Goal: Information Seeking & Learning: Learn about a topic

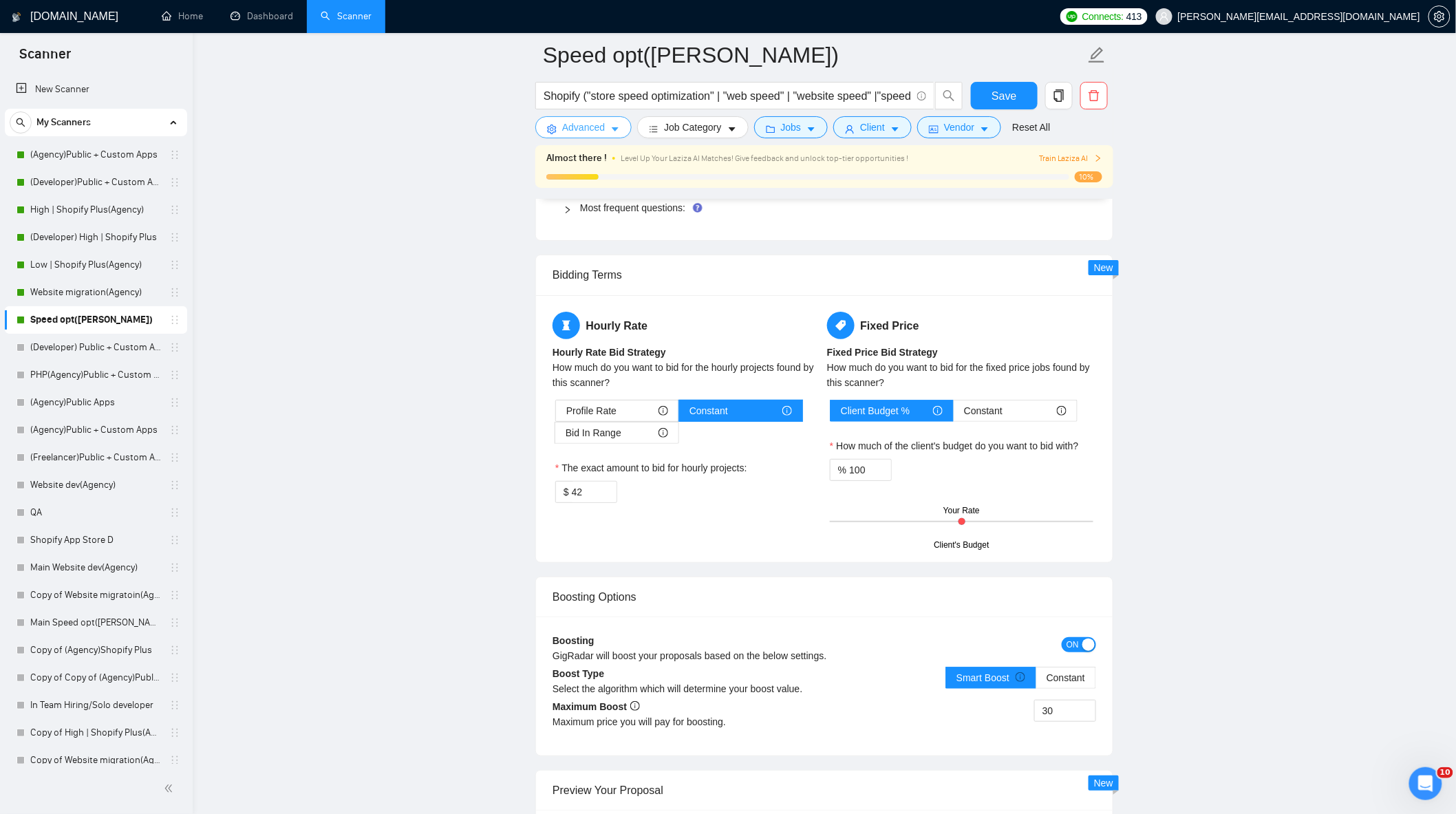
click at [600, 128] on span "Advanced" at bounding box center [583, 127] width 42 height 15
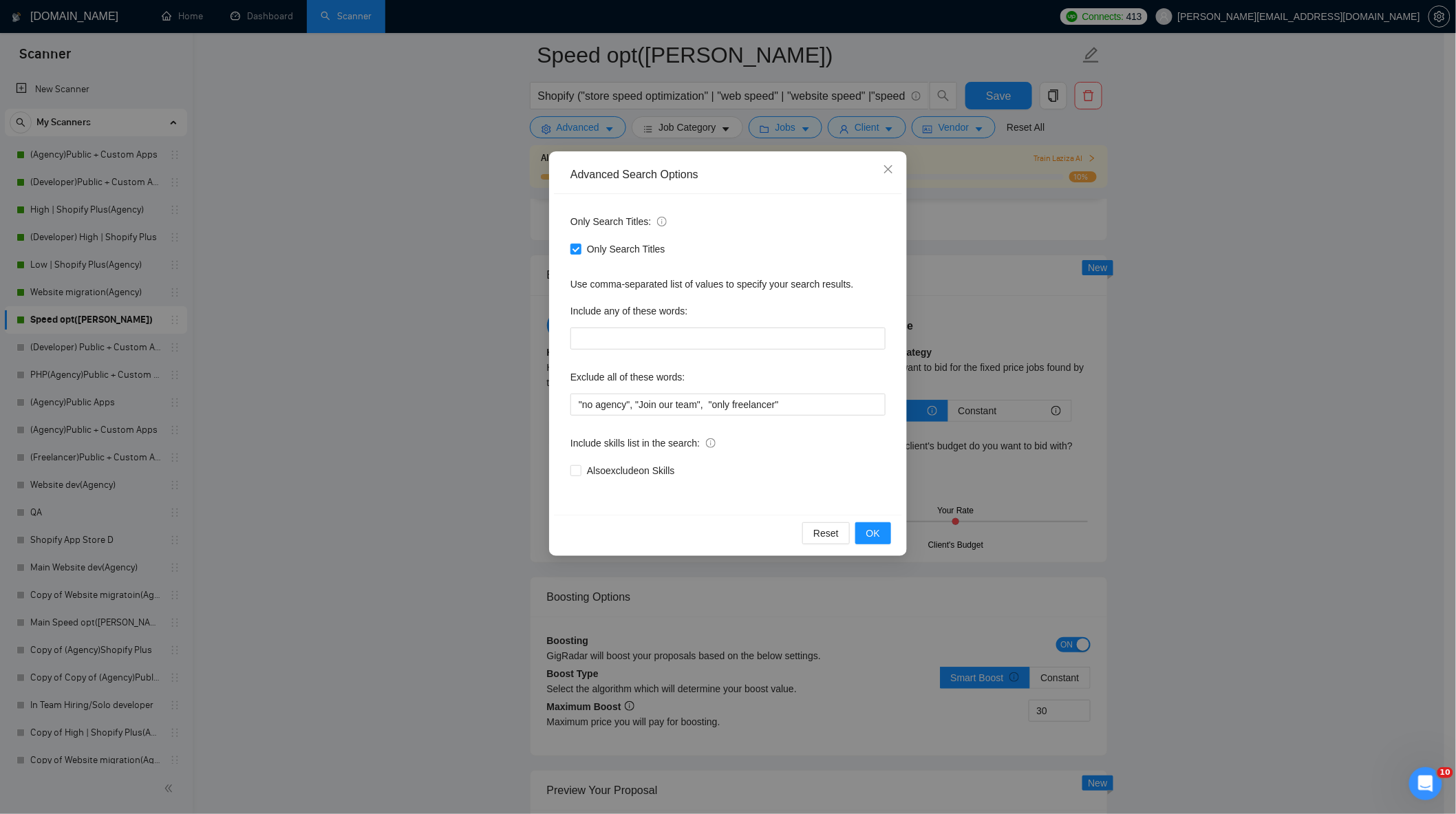
click at [410, 275] on div "Advanced Search Options Only Search Titles: Only Search Titles Use comma-separa…" at bounding box center [728, 407] width 1456 height 814
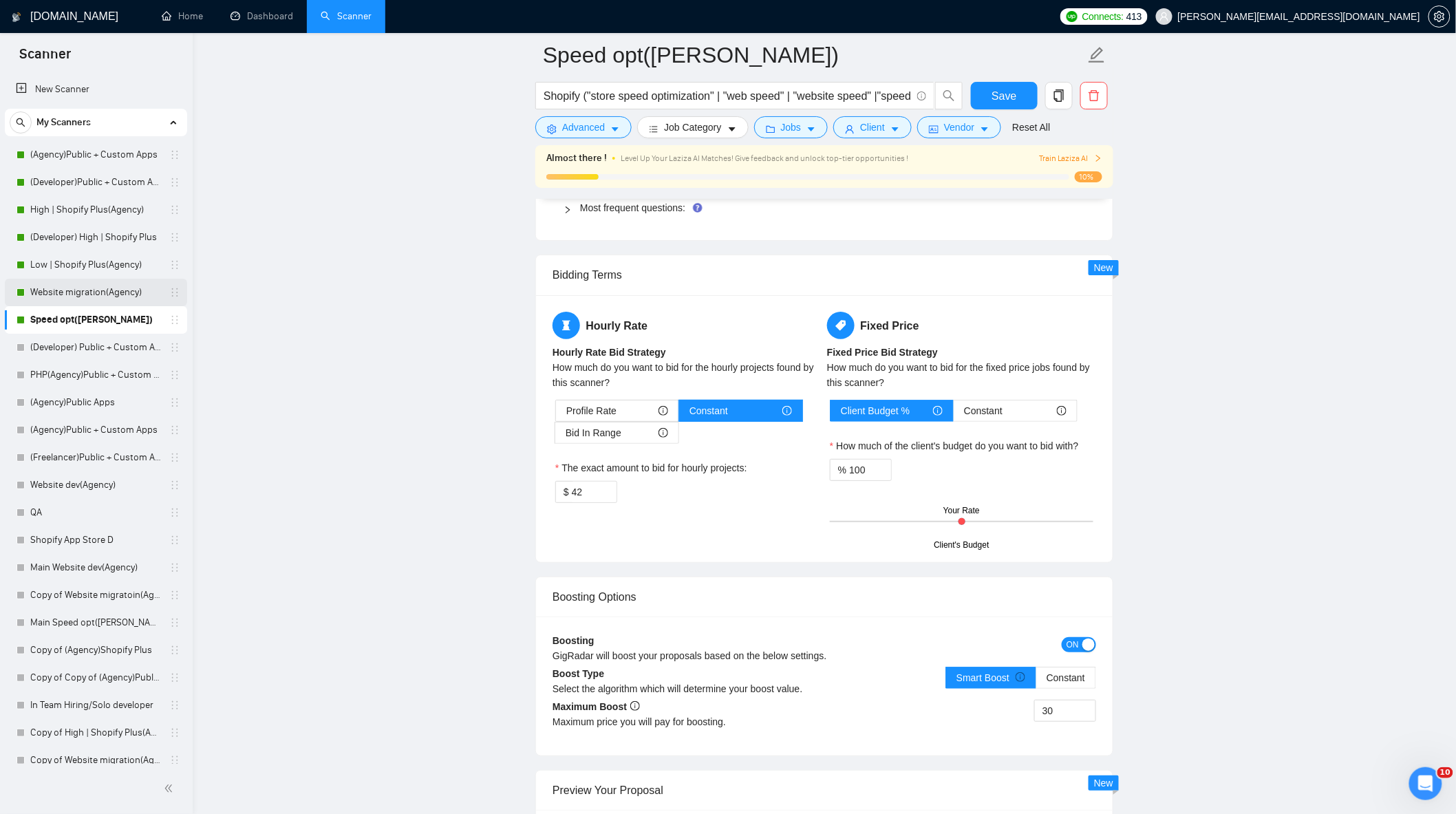
click at [76, 298] on link "Website migration(Agency)" at bounding box center [96, 292] width 131 height 28
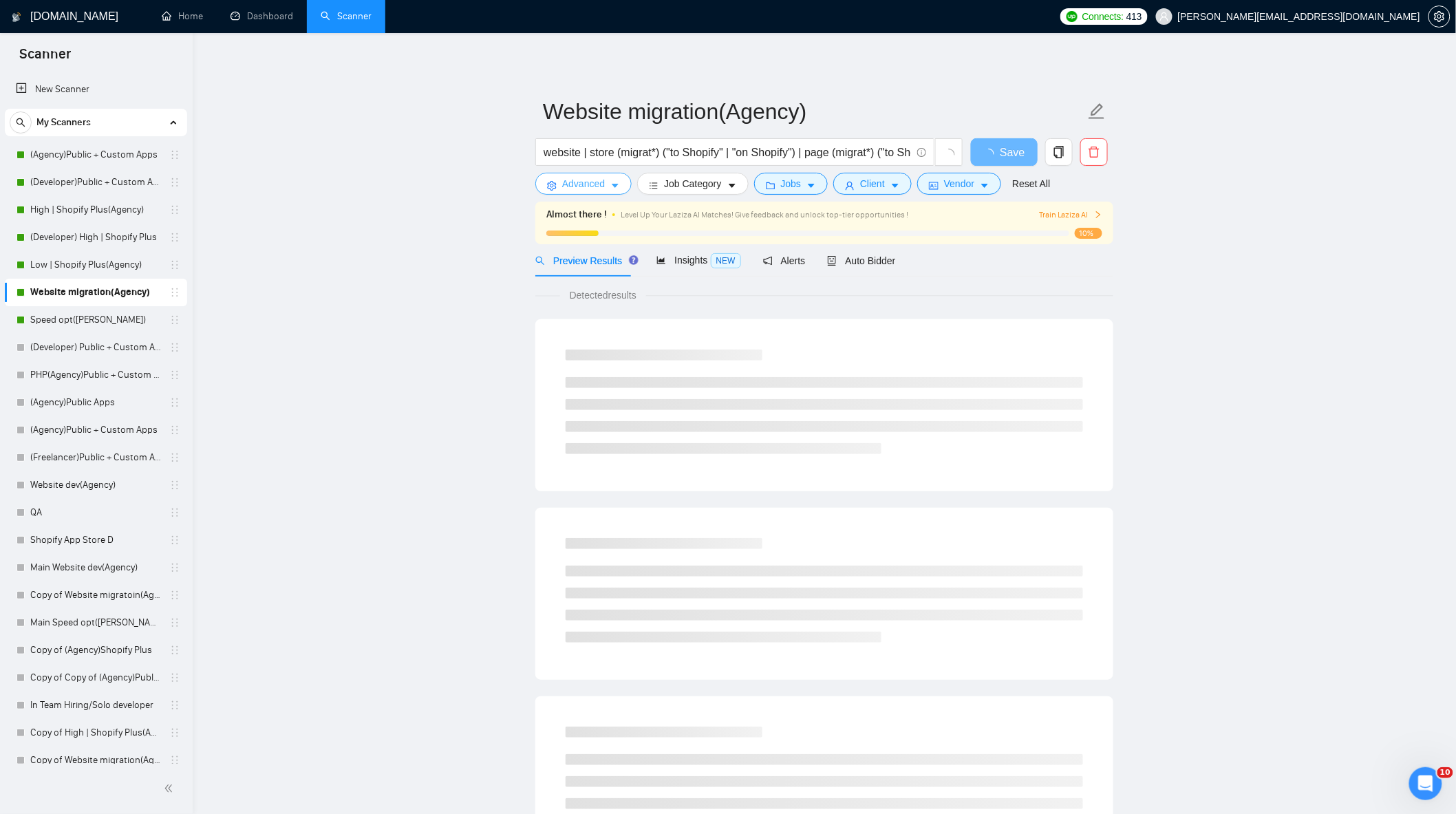
click at [581, 187] on span "Advanced" at bounding box center [583, 183] width 42 height 15
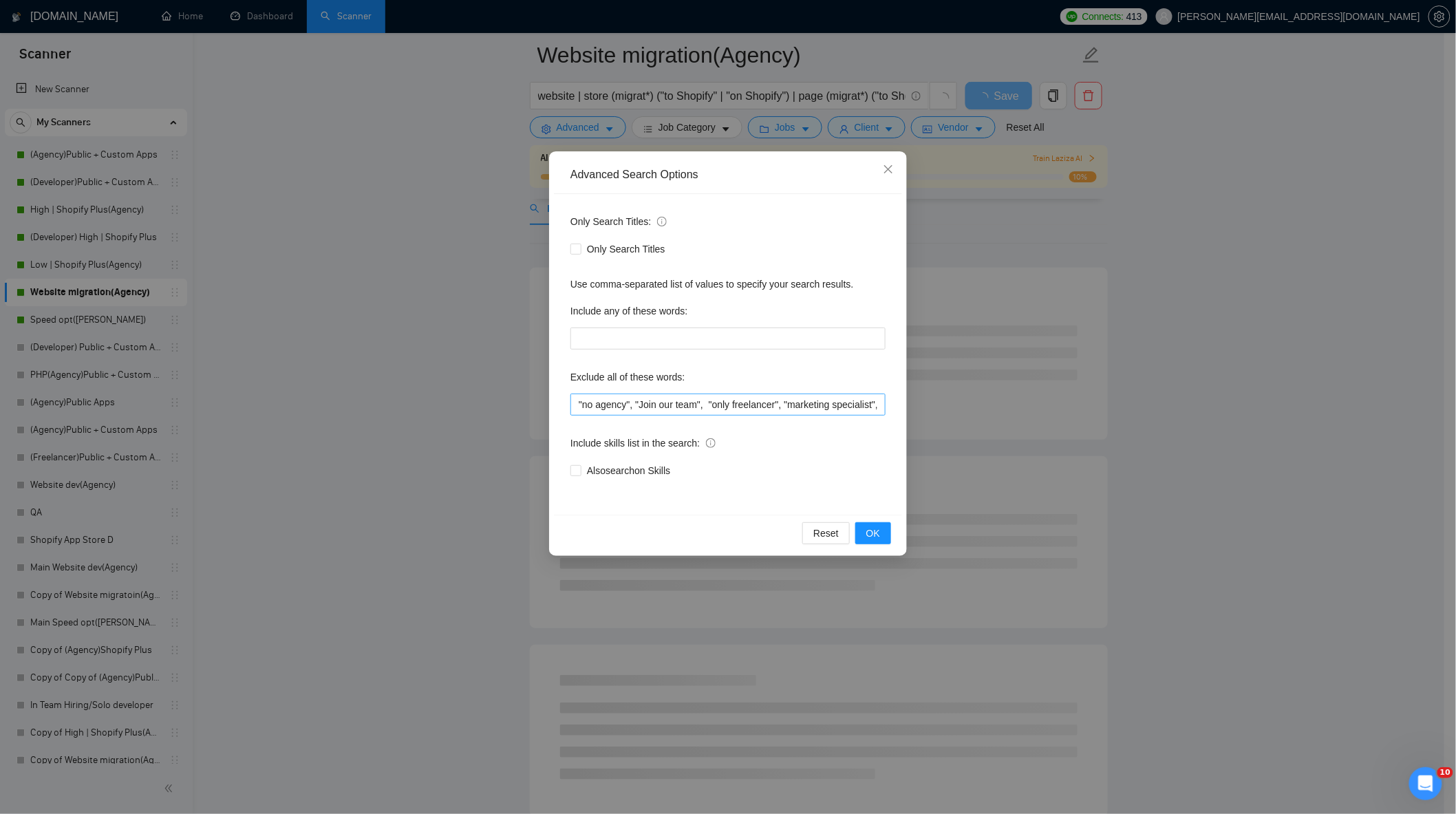
scroll to position [153, 0]
click at [253, 251] on div "Advanced Search Options Only Search Titles: Only Search Titles Use comma-separa…" at bounding box center [728, 407] width 1456 height 814
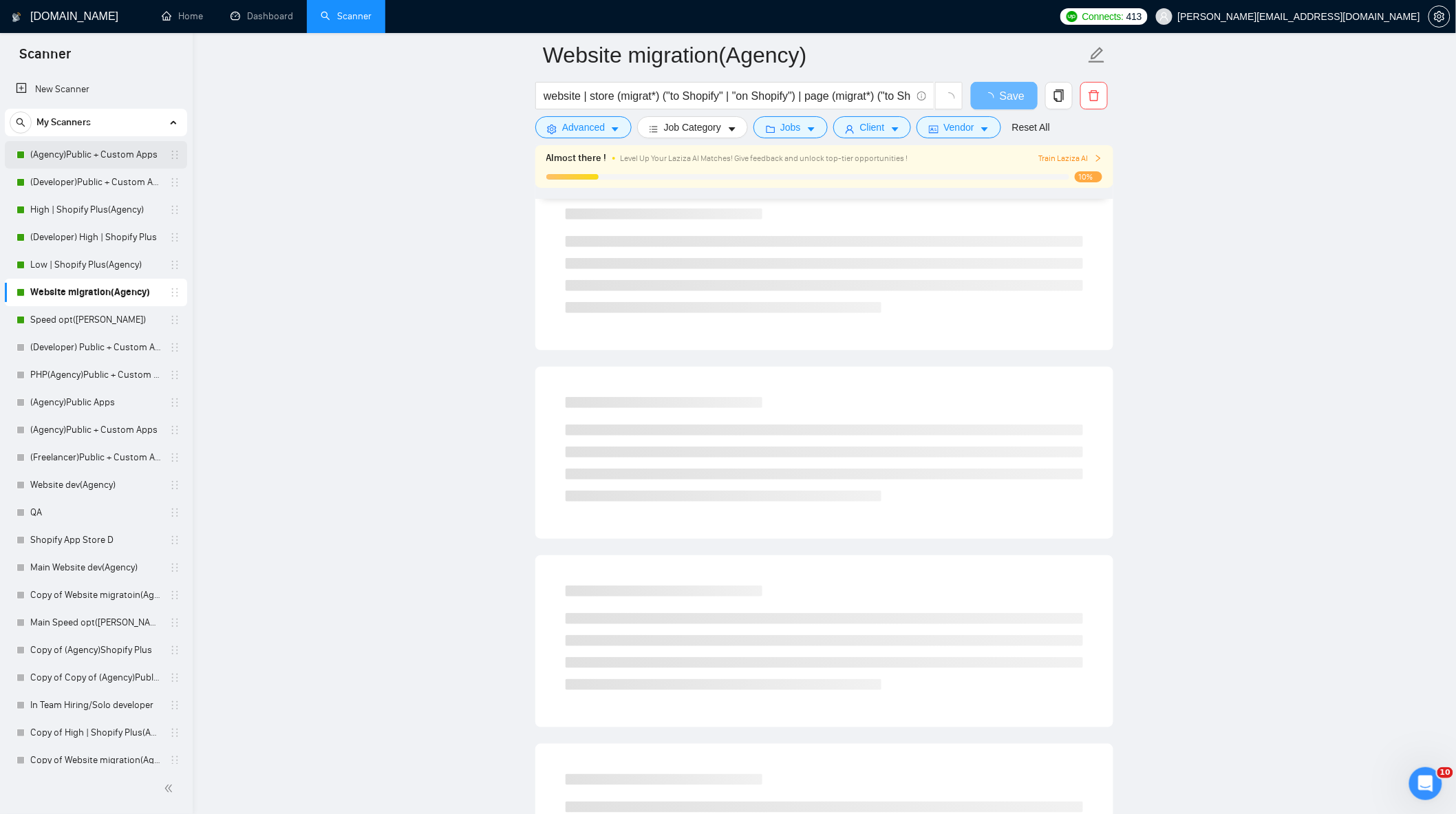
click at [105, 155] on link "(Agency)Public + Custom Apps" at bounding box center [96, 155] width 131 height 28
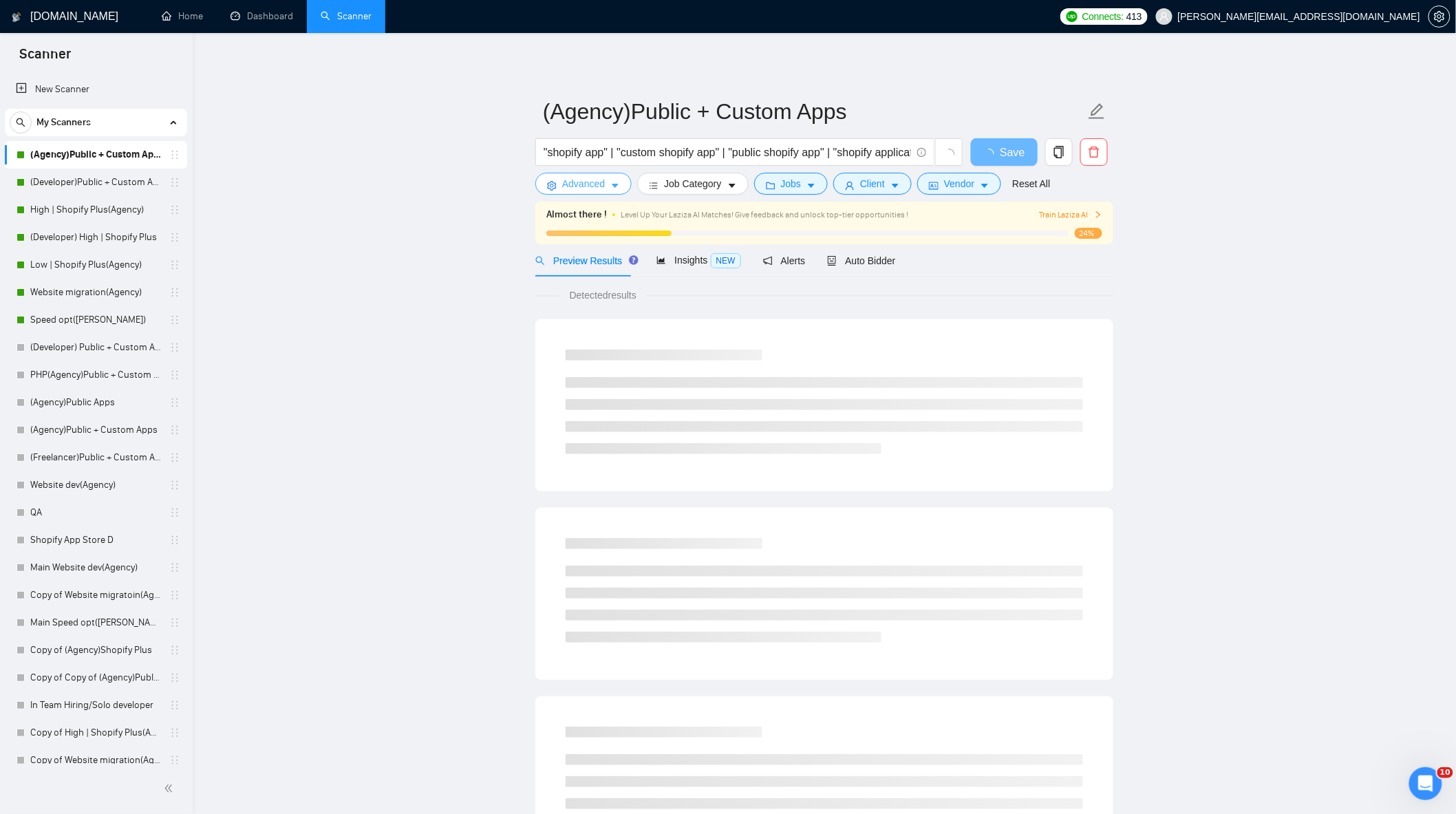
click at [607, 188] on button "Advanced" at bounding box center [583, 183] width 96 height 22
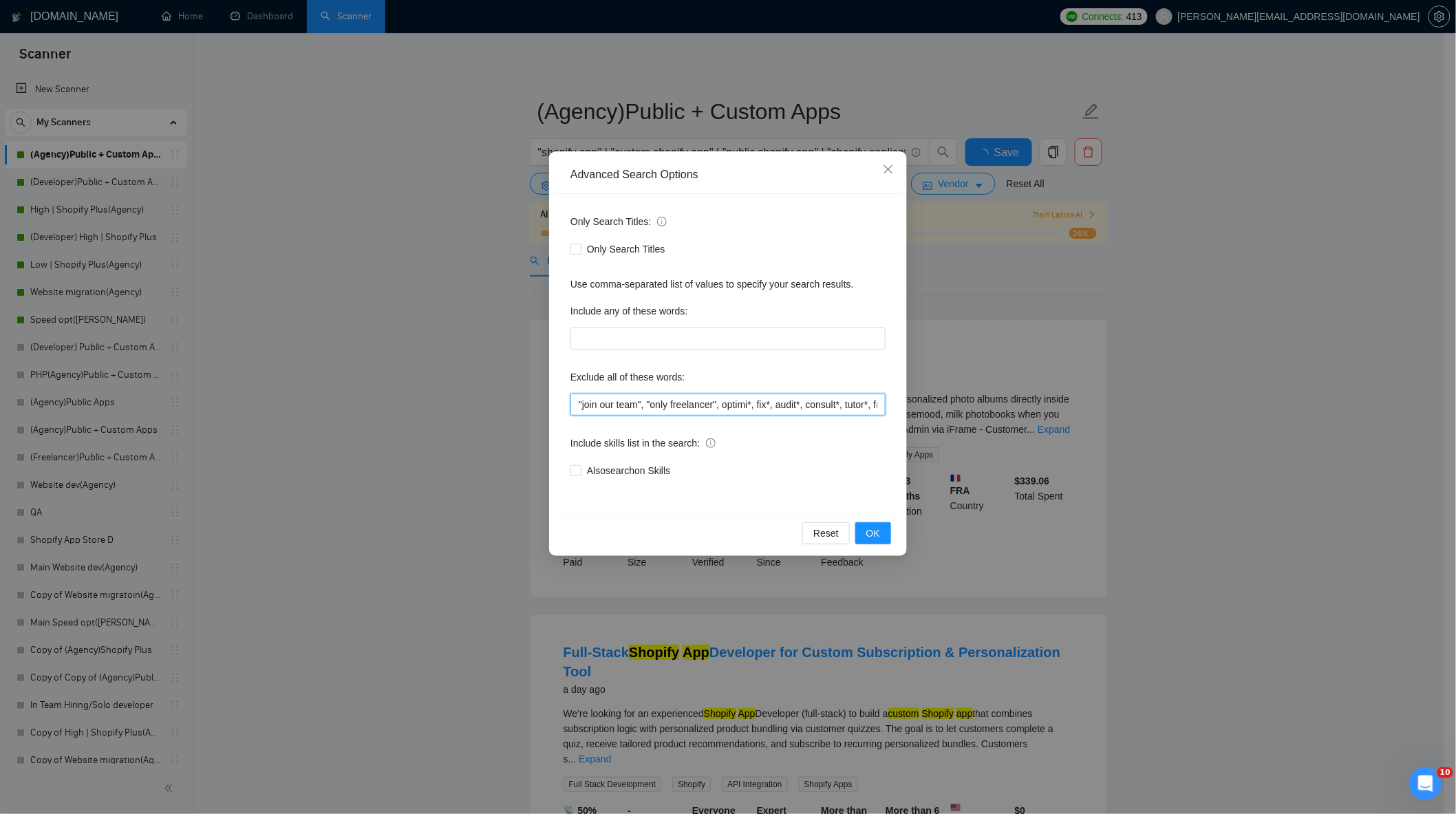
scroll to position [0, 741]
drag, startPoint x: 744, startPoint y: 405, endPoint x: 1057, endPoint y: 413, distance: 313.1
click at [1069, 416] on div "Advanced Search Options Only Search Titles: Only Search Titles Use comma-separa…" at bounding box center [728, 407] width 1456 height 814
click at [878, 396] on input ""join our team", "only freelancer", optimi*, fix*, audit*, consult*, tutor*, fr…" at bounding box center [728, 404] width 315 height 22
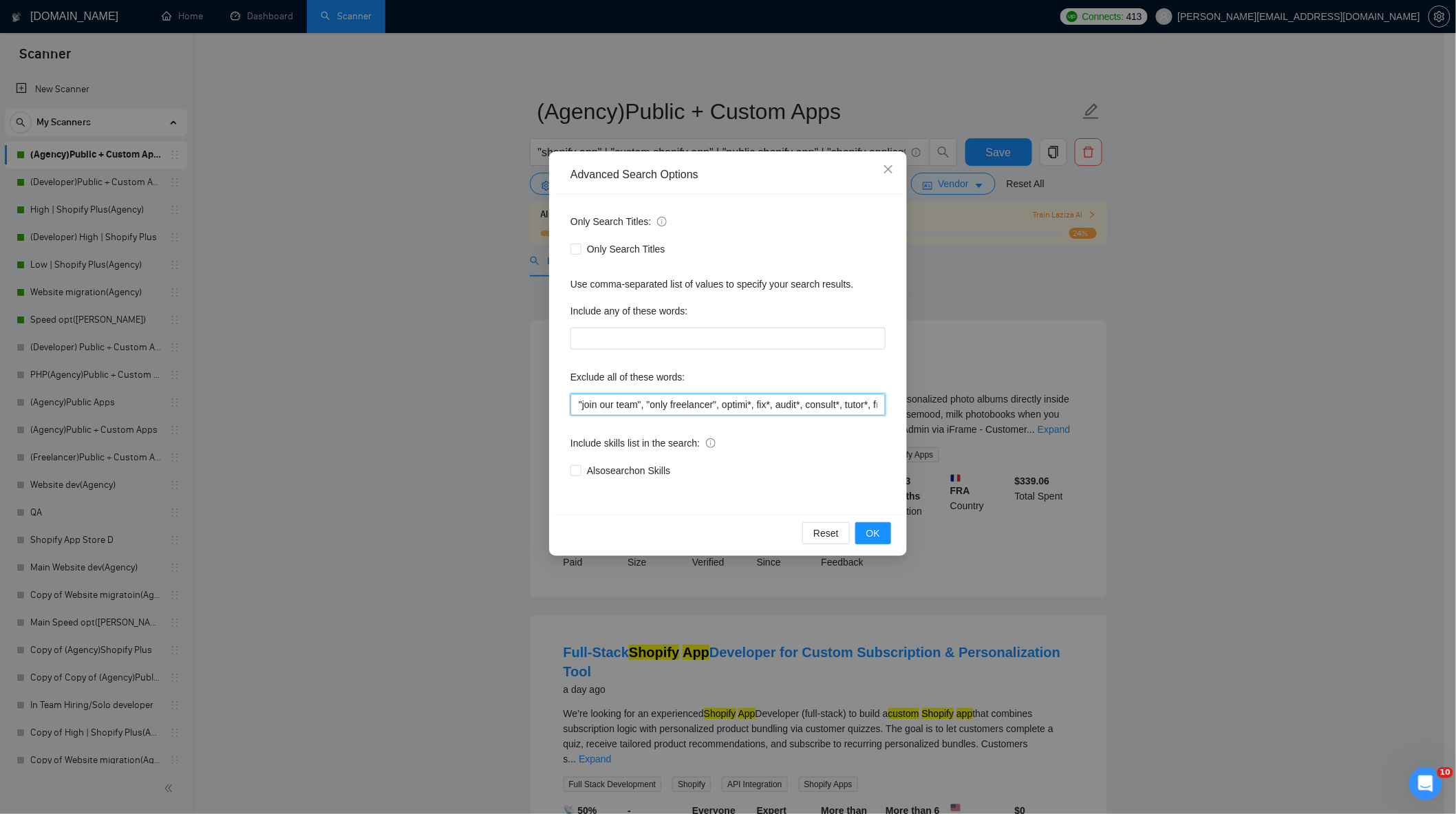
drag, startPoint x: 883, startPoint y: 406, endPoint x: 292, endPoint y: 396, distance: 591.1
click at [298, 399] on div "Advanced Search Options Only Search Titles: Only Search Titles Use comma-separa…" at bounding box center [728, 407] width 1456 height 814
click at [292, 341] on div "Advanced Search Options Only Search Titles: Only Search Titles Use comma-separa…" at bounding box center [728, 407] width 1456 height 814
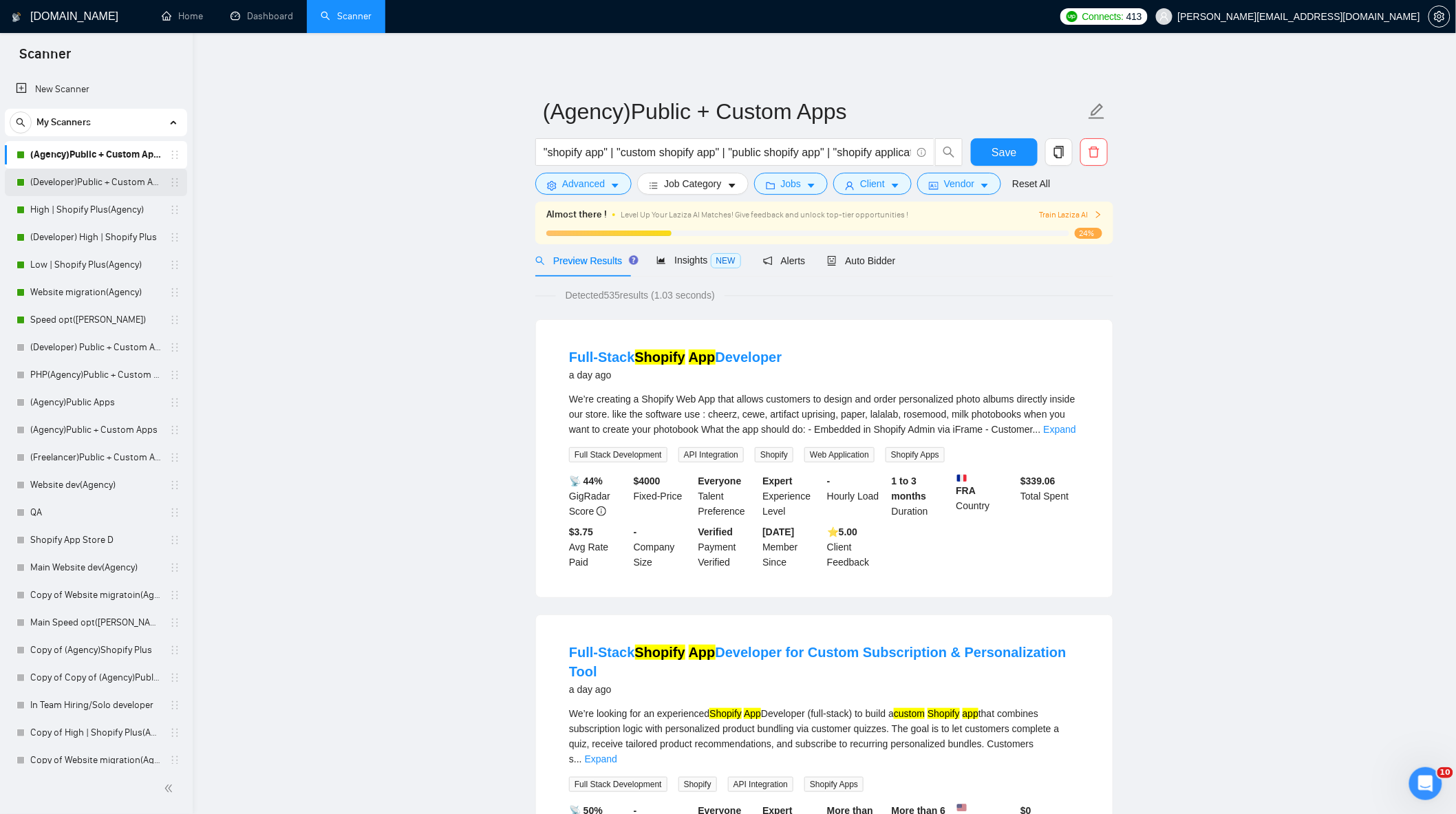
click at [93, 186] on link "(Developer)Public + Custom Apps" at bounding box center [96, 183] width 131 height 28
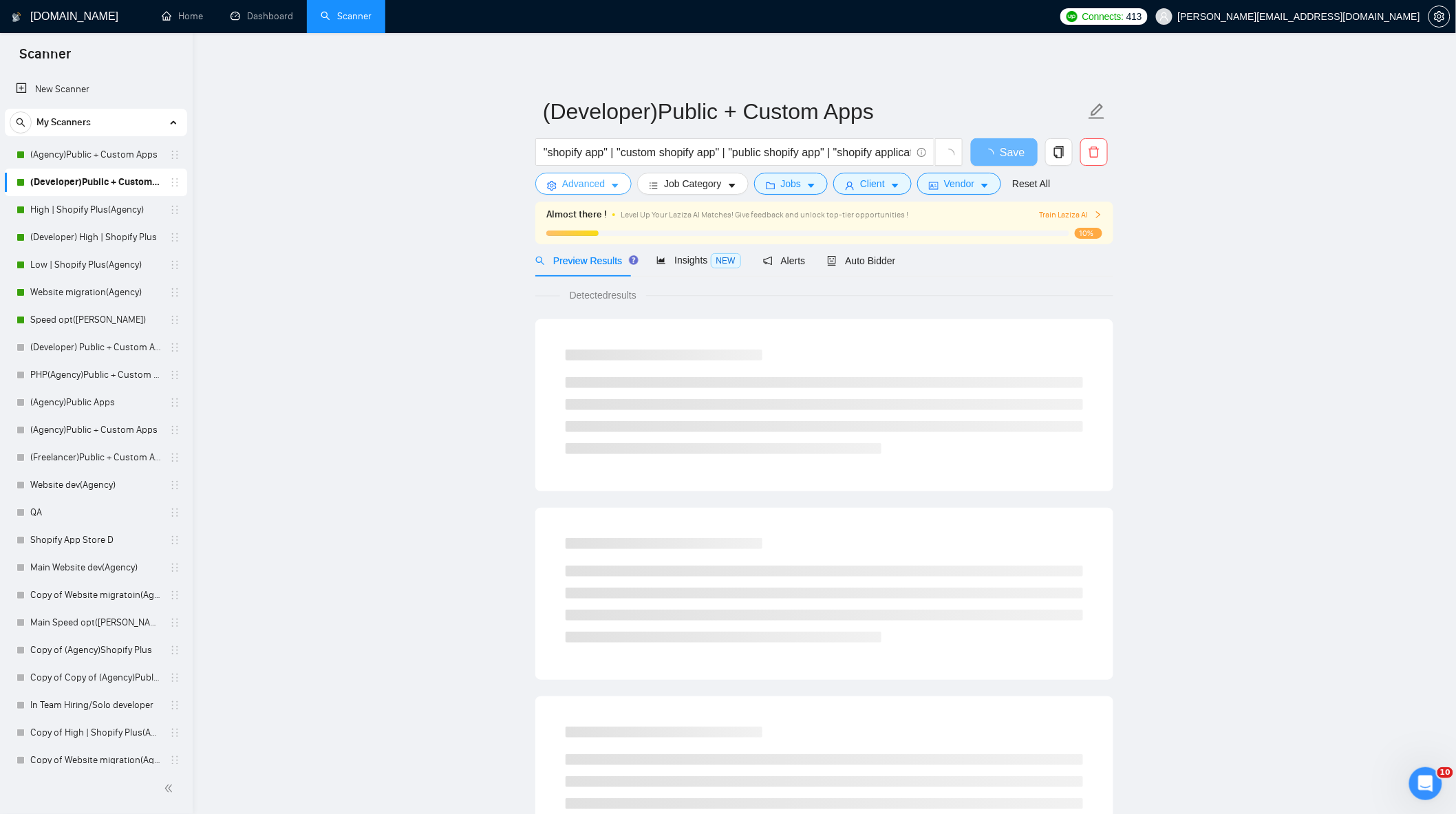
click at [590, 189] on span "Advanced" at bounding box center [583, 183] width 42 height 15
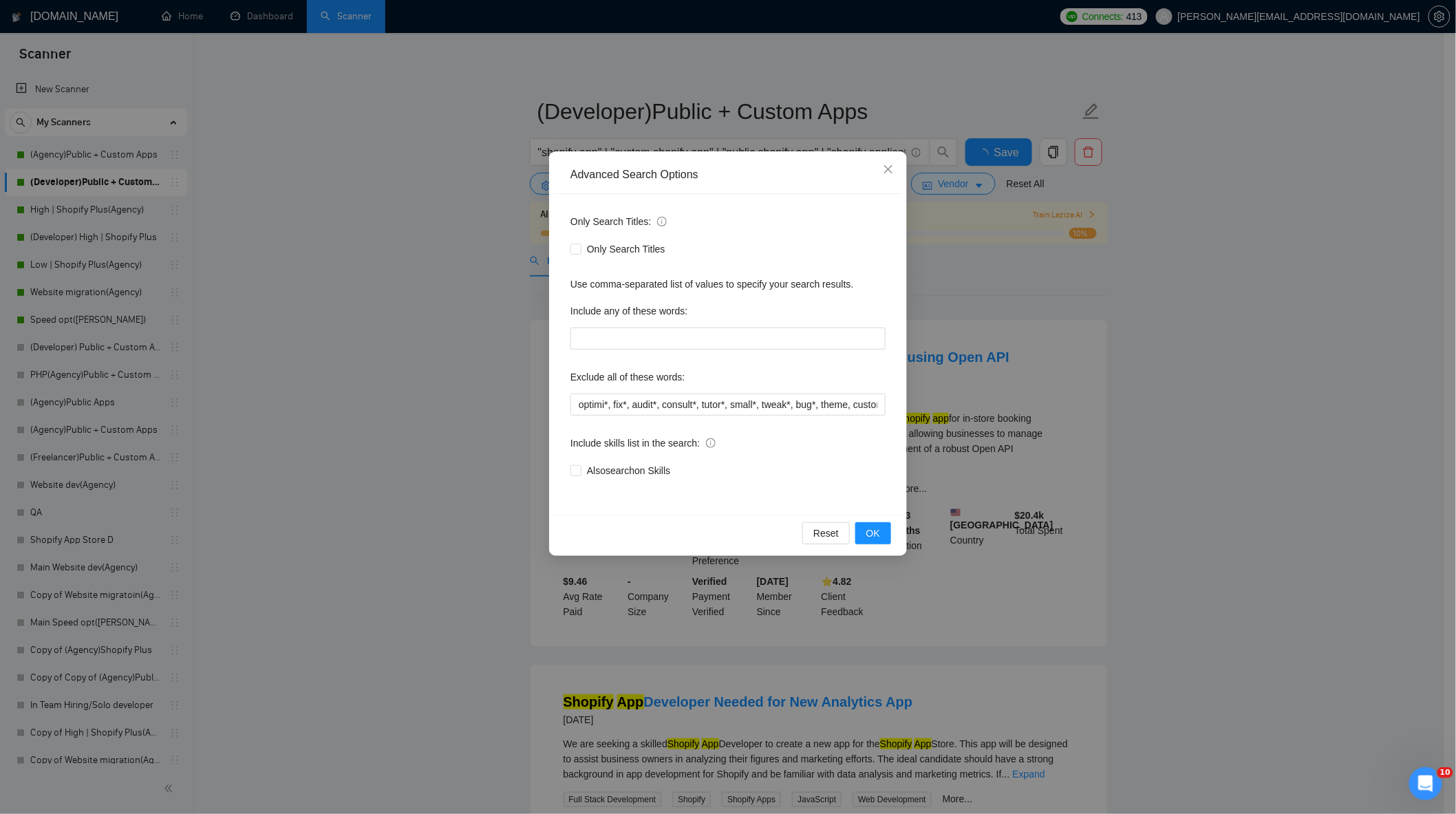
click at [374, 332] on div "Advanced Search Options Only Search Titles: Only Search Titles Use comma-separa…" at bounding box center [728, 407] width 1456 height 814
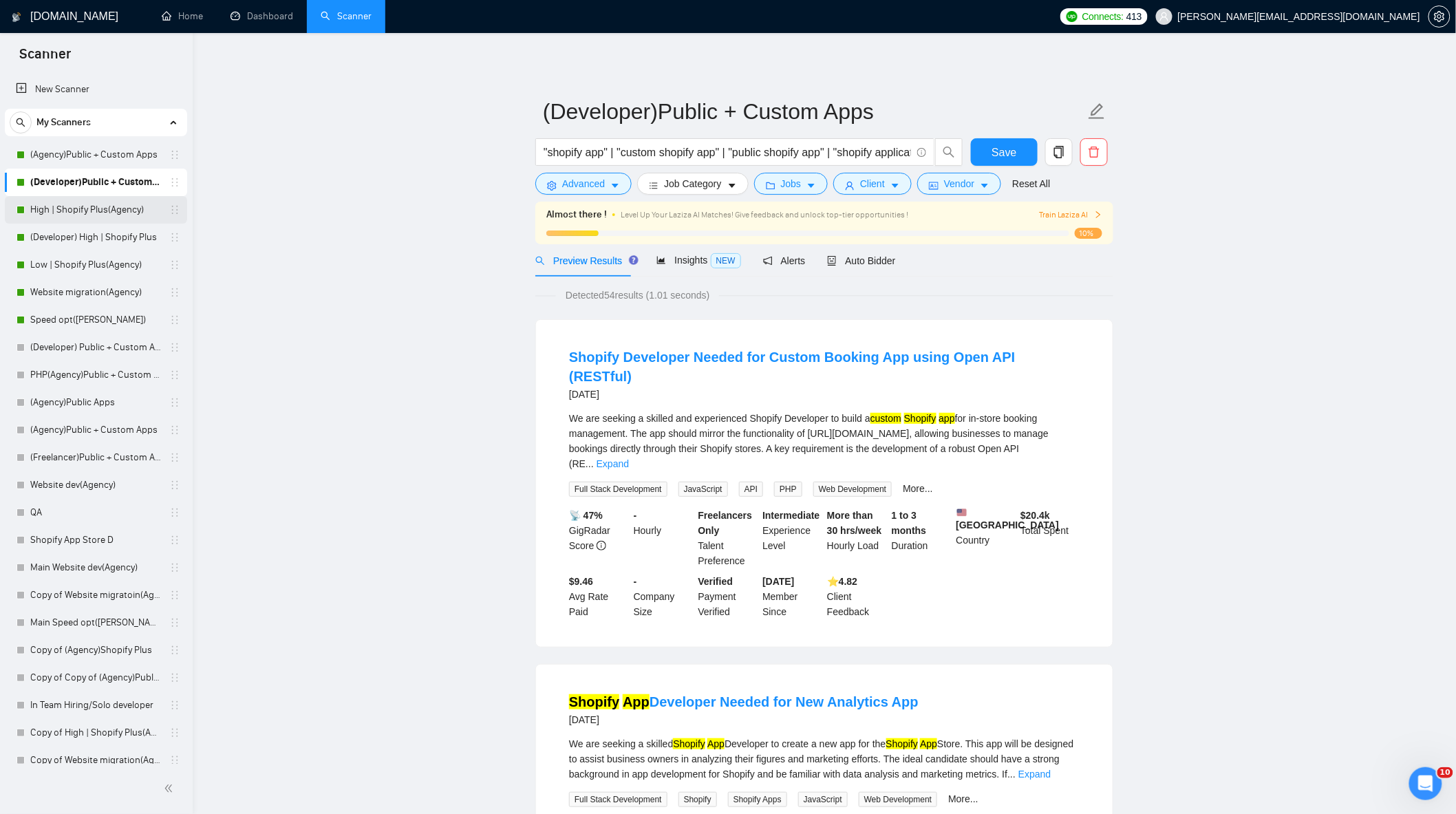
click at [103, 204] on link "High | Shopify Plus(Agency)" at bounding box center [96, 210] width 131 height 28
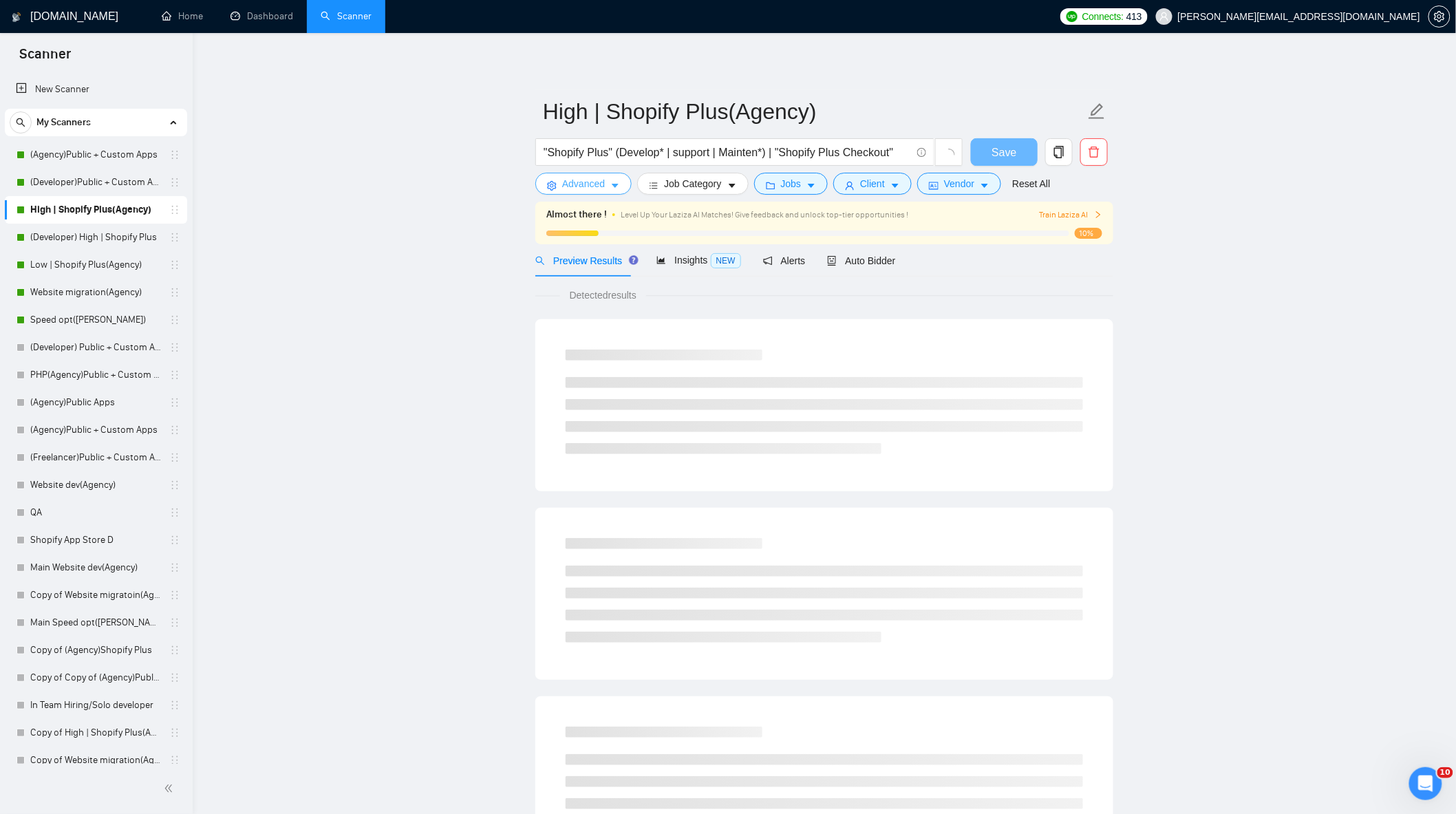
click at [579, 176] on button "Advanced" at bounding box center [583, 183] width 96 height 22
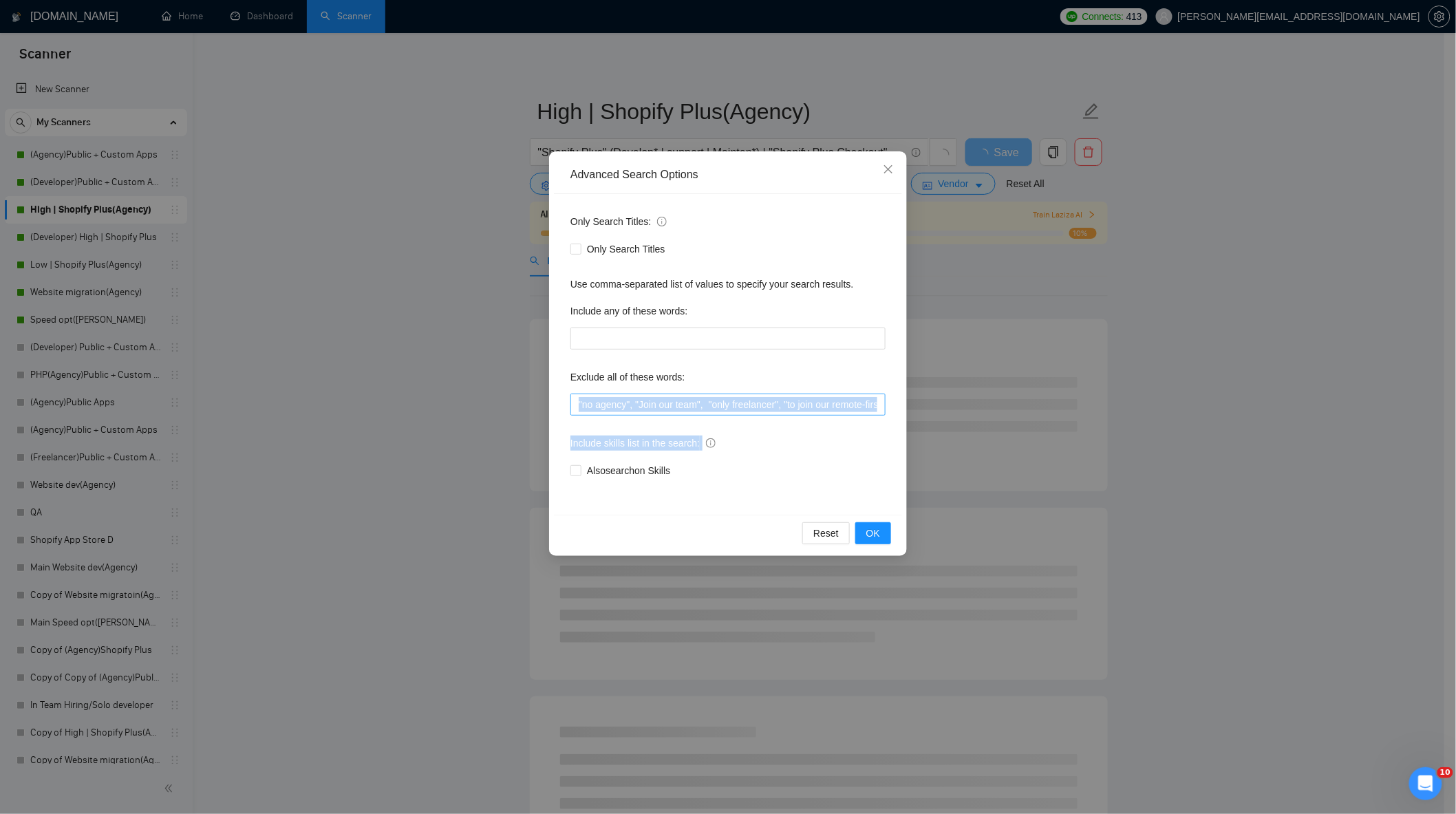
click at [871, 405] on div "Only Search Titles: Only Search Titles Use comma-separated list of values to sp…" at bounding box center [728, 355] width 349 height 321
click at [872, 402] on input ""no agency", "Join our team", "only freelancer", "to join our remote-first team…" at bounding box center [728, 404] width 315 height 22
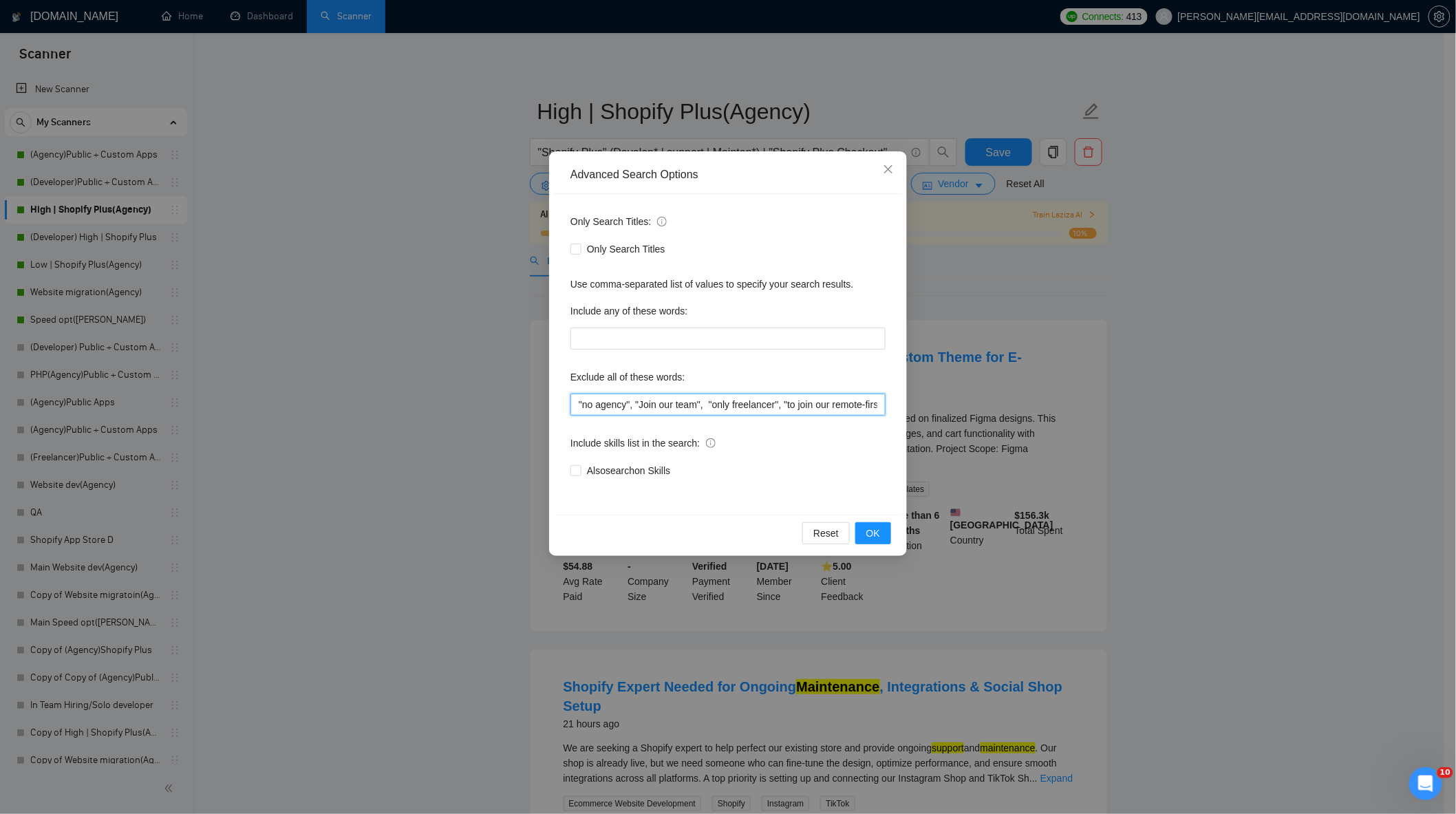
click at [794, 394] on input ""no agency", "Join our team", "only freelancer", "to join our remote-first team…" at bounding box center [728, 404] width 315 height 22
drag, startPoint x: 798, startPoint y: 402, endPoint x: 1028, endPoint y: 417, distance: 230.5
click at [1027, 417] on div "Advanced Search Options Only Search Titles: Only Search Titles Use comma-separa…" at bounding box center [728, 407] width 1456 height 814
click at [823, 409] on input ""no agency", "Join our team", "only freelancer", "to join our remote-first team…" at bounding box center [728, 404] width 315 height 22
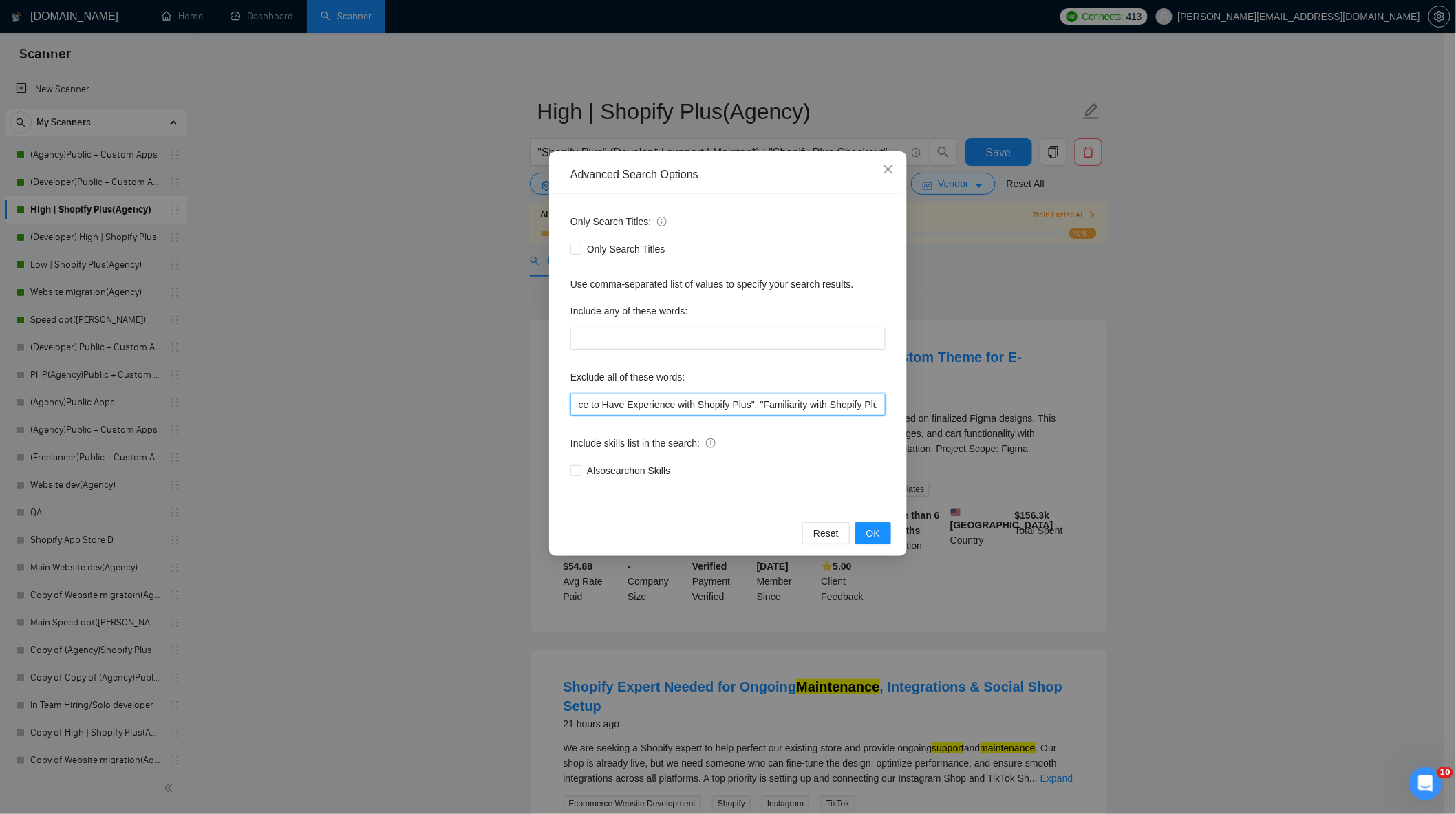
click at [878, 406] on input ""no agency", "Join our team", "only freelancer", "to join our remote-first team…" at bounding box center [728, 404] width 315 height 22
paste input ""join our team", "only freelancer", optimi*, fix*, audit*, consult*, tutor*, fr…"
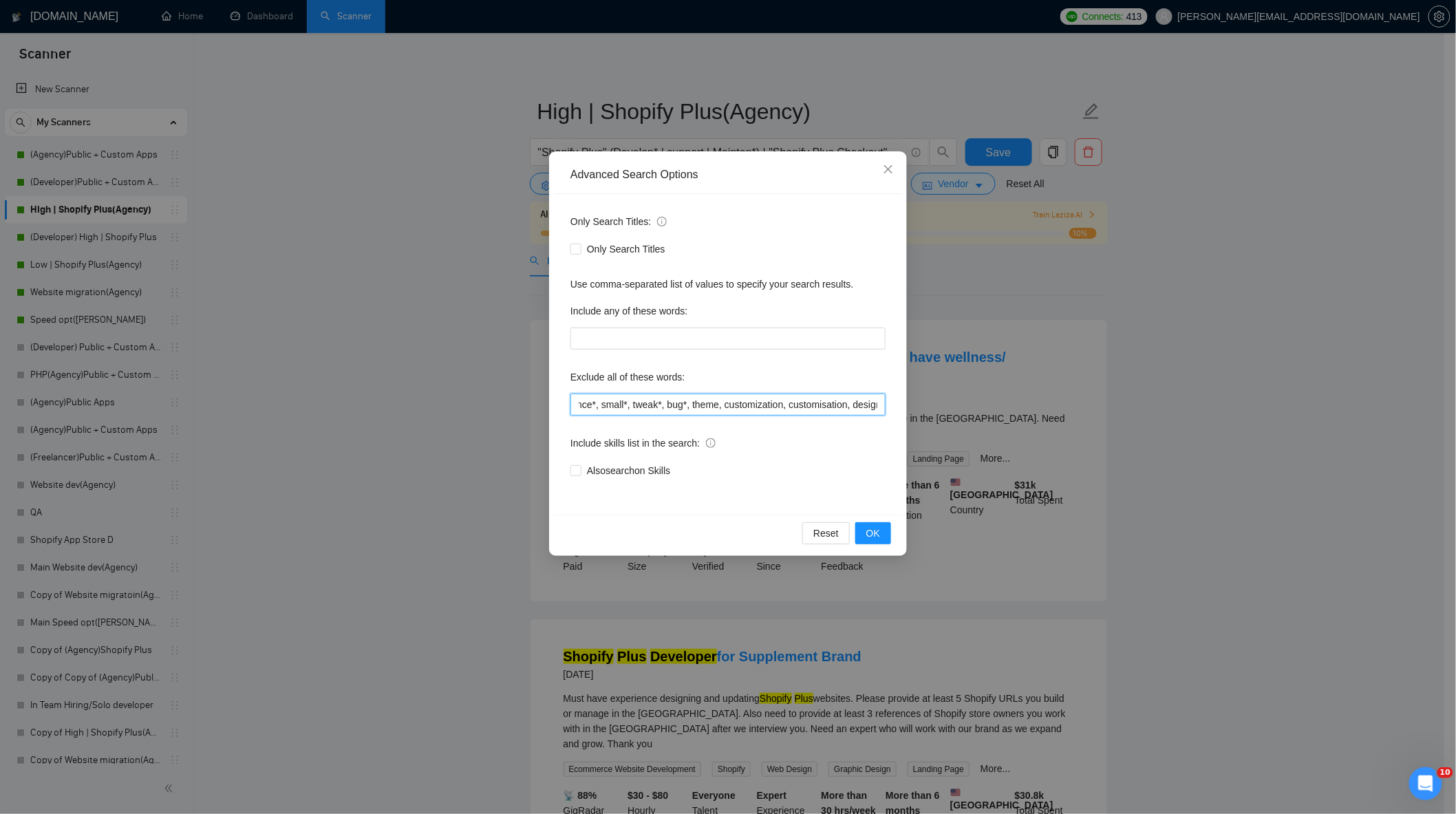
scroll to position [0, 1710]
drag, startPoint x: 831, startPoint y: 405, endPoint x: 594, endPoint y: 401, distance: 237.0
click at [594, 401] on input ""no agency", "Join our team", "only freelancer", "to join our remote-first team…" at bounding box center [728, 404] width 315 height 22
type input ""no agency", "Join our team", "only freelancer", "to join our remote-first team…"
click at [877, 537] on span "OK" at bounding box center [873, 533] width 14 height 15
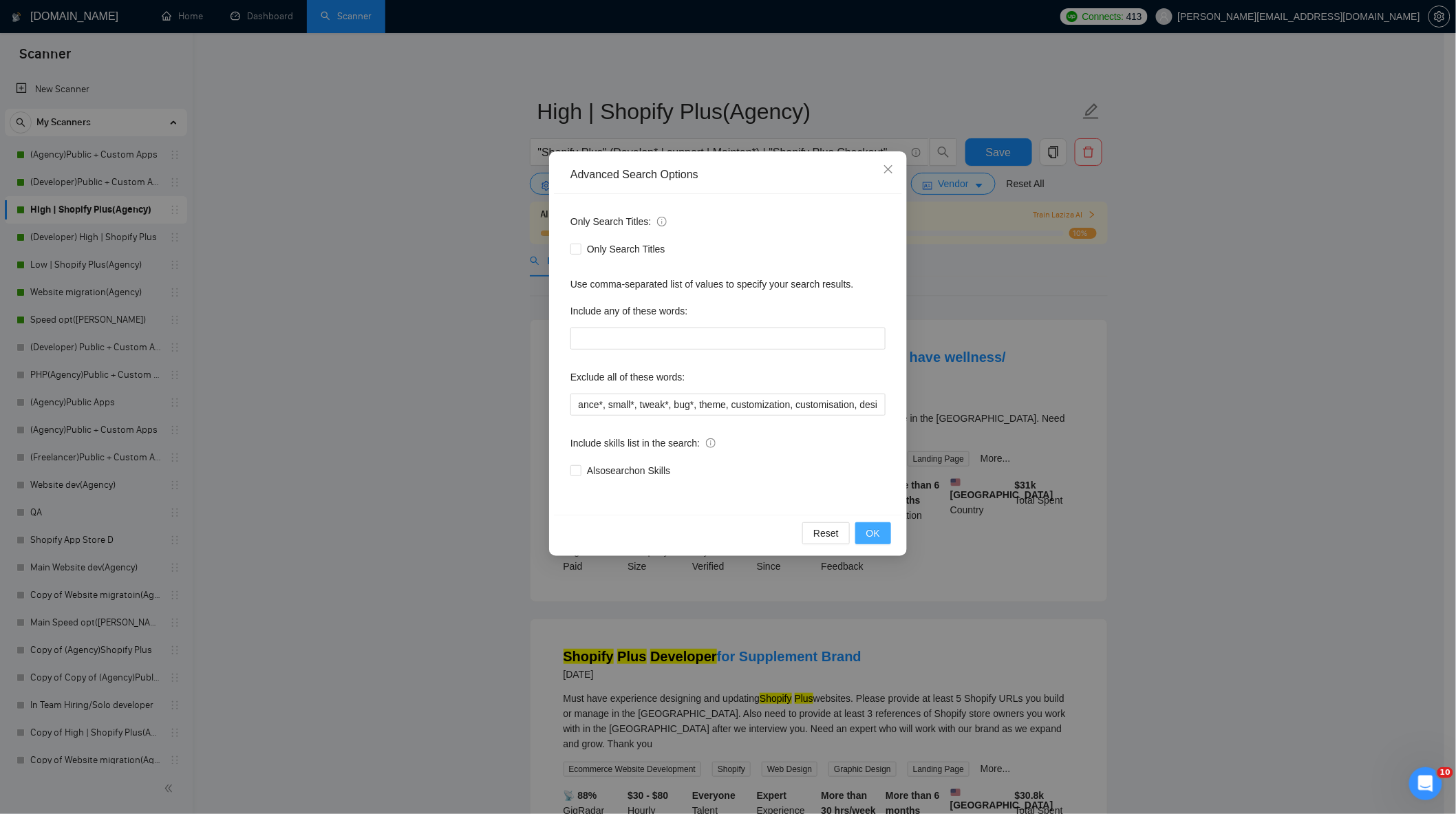
scroll to position [0, 0]
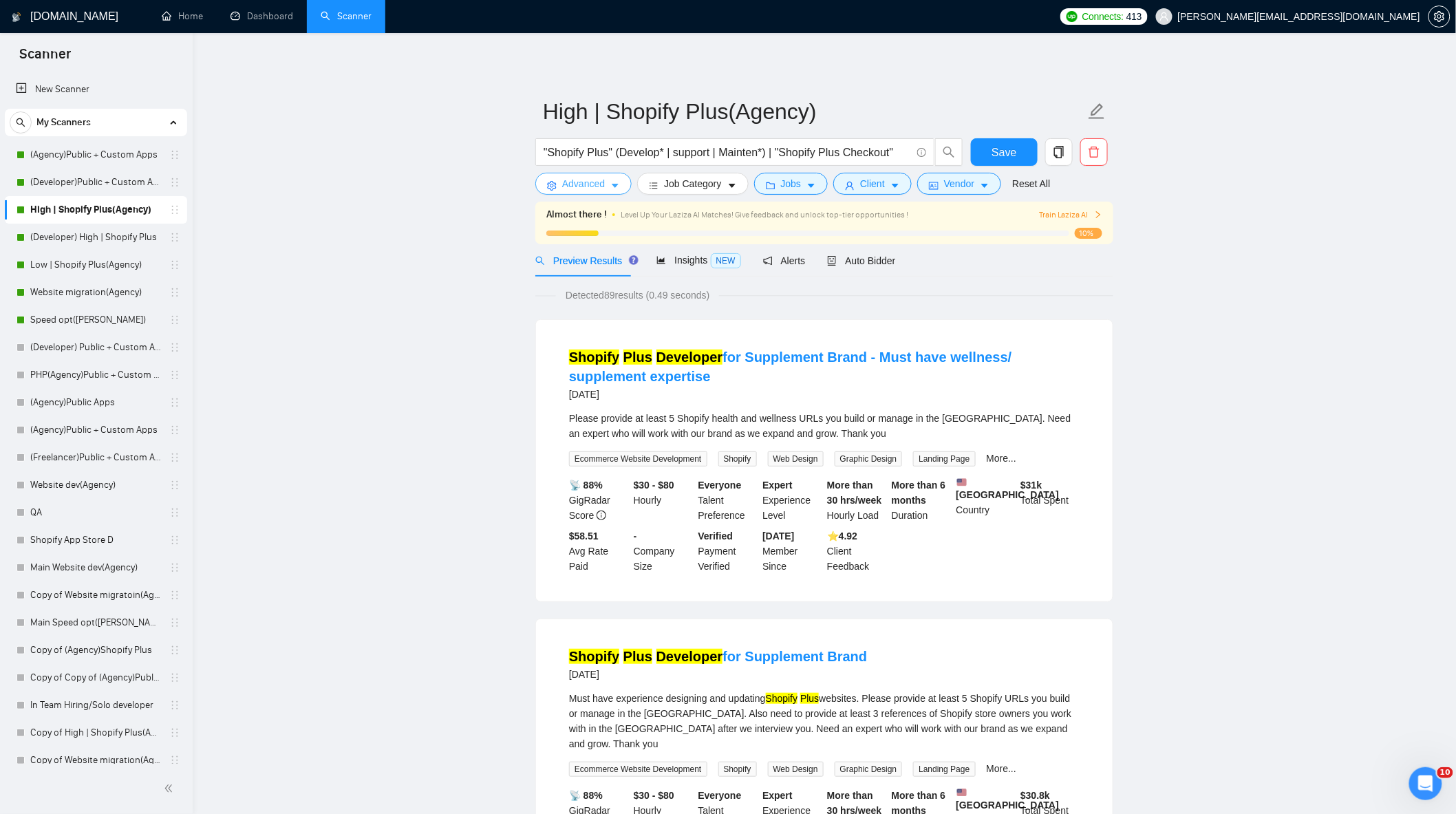
click at [572, 193] on button "Advanced" at bounding box center [583, 183] width 96 height 22
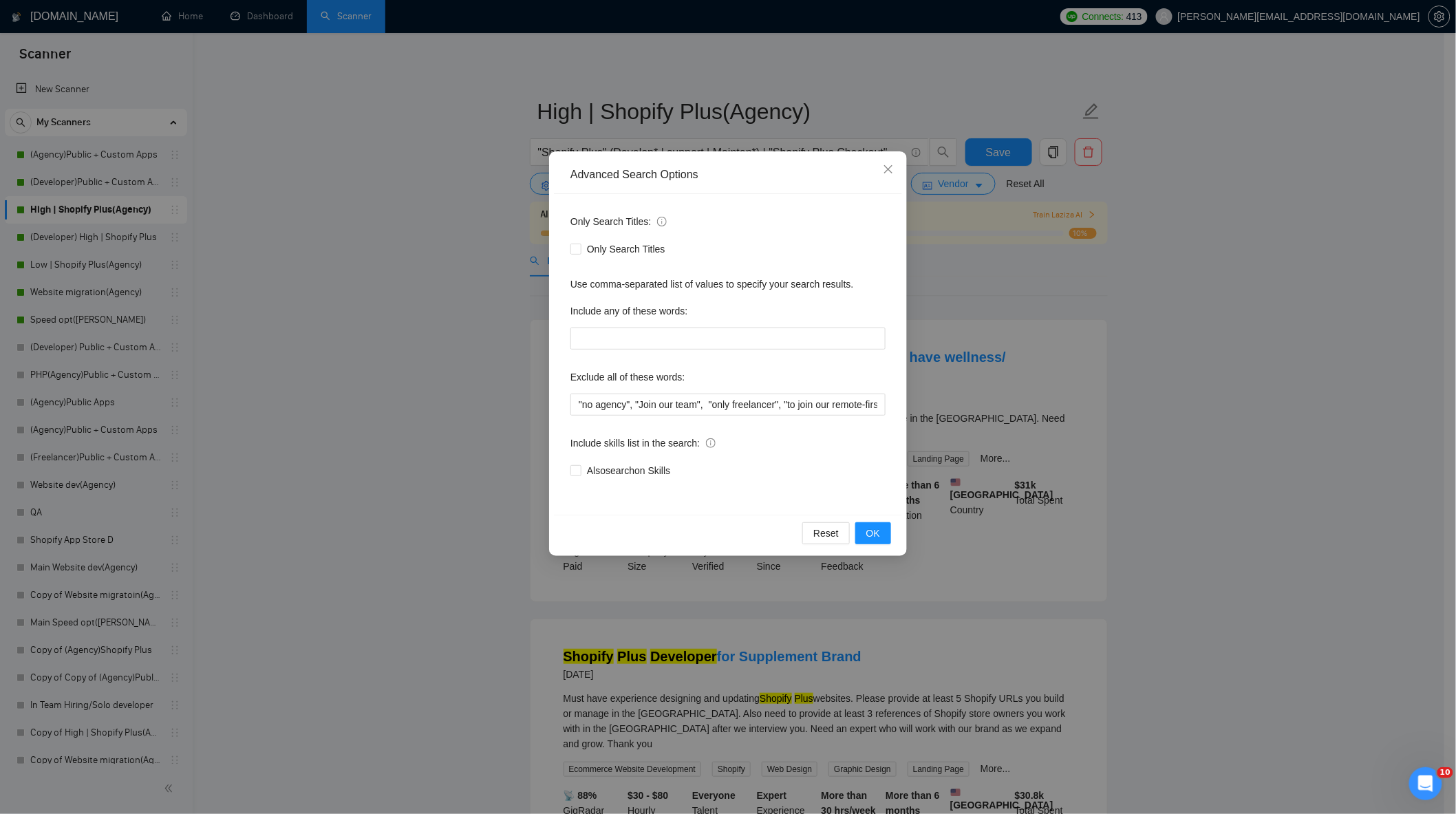
click at [406, 188] on div "Advanced Search Options Only Search Titles: Only Search Titles Use comma-separa…" at bounding box center [728, 407] width 1456 height 814
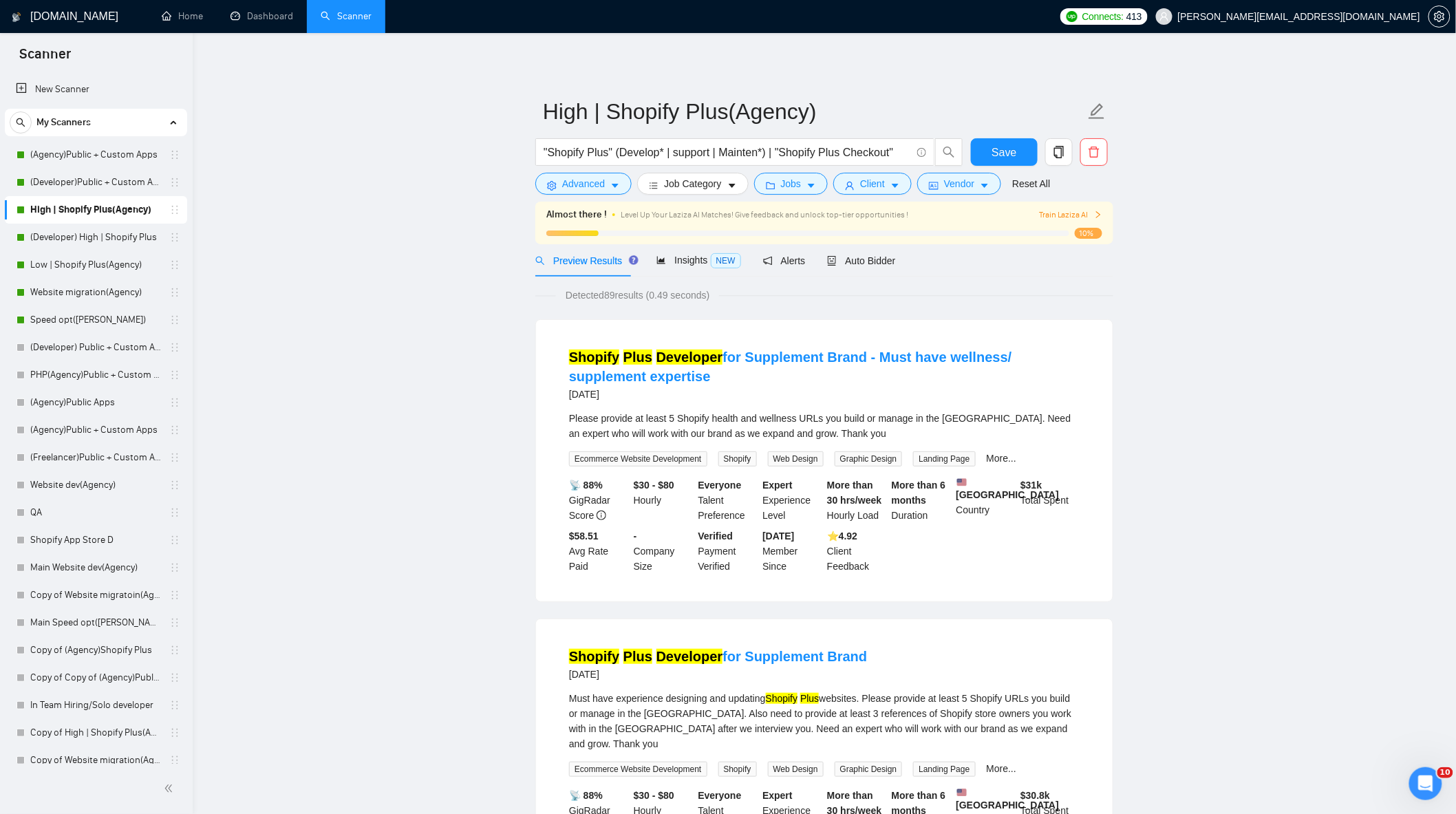
click at [578, 170] on div ""Shopify Plus" (Develop* | support | Mainten*) | "Shopify Plus Checkout"" at bounding box center [750, 155] width 433 height 35
click at [574, 181] on span "Advanced" at bounding box center [583, 183] width 42 height 15
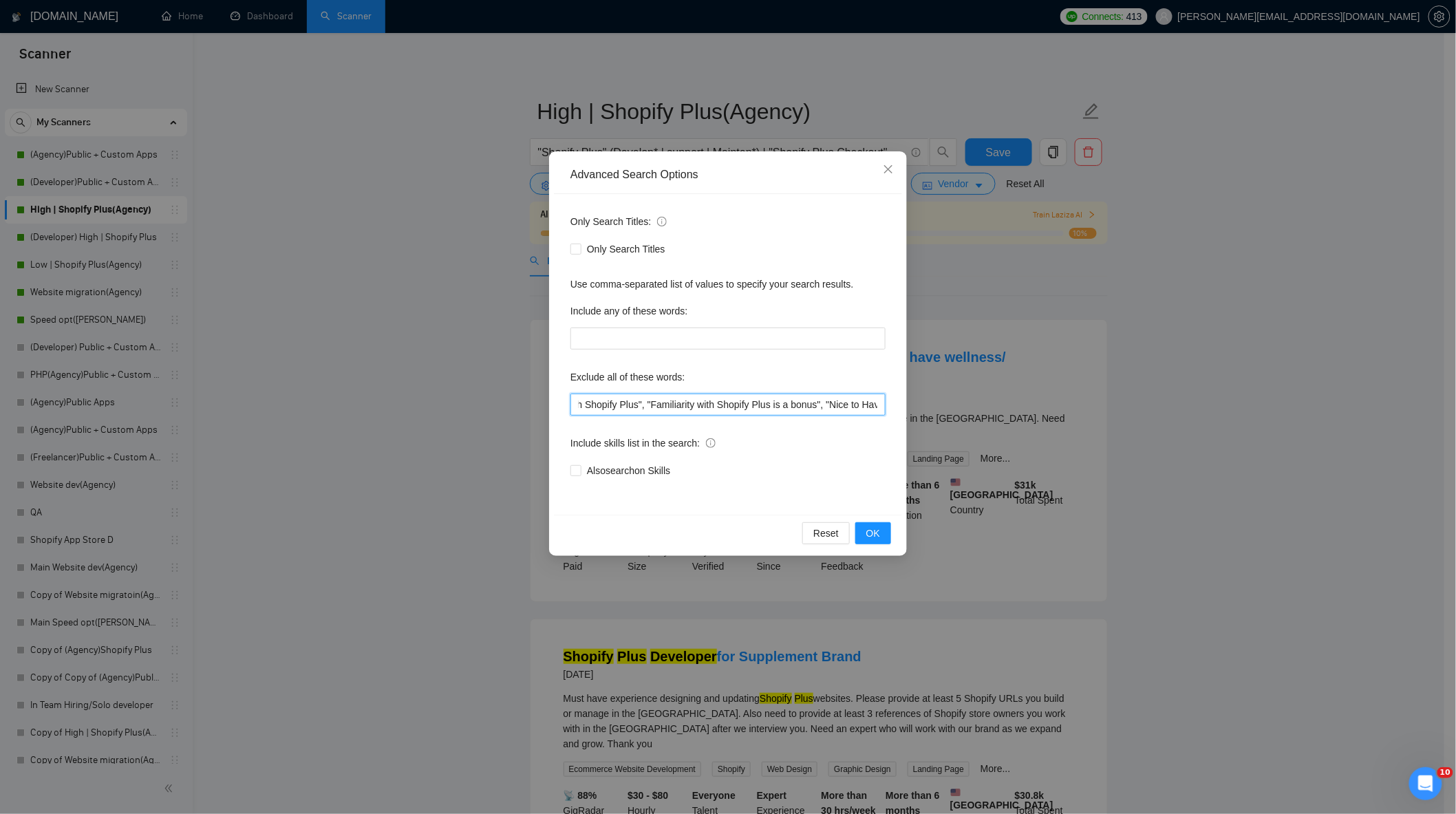
scroll to position [0, 2128]
drag, startPoint x: 804, startPoint y: 411, endPoint x: 1095, endPoint y: 438, distance: 292.2
click at [1095, 438] on div "Advanced Search Options Only Search Titles: Only Search Titles Use comma-separa…" at bounding box center [728, 407] width 1456 height 814
click at [886, 399] on div "Only Search Titles: Only Search Titles Use comma-separated list of values to sp…" at bounding box center [728, 355] width 349 height 321
drag, startPoint x: 841, startPoint y: 412, endPoint x: 958, endPoint y: 417, distance: 117.1
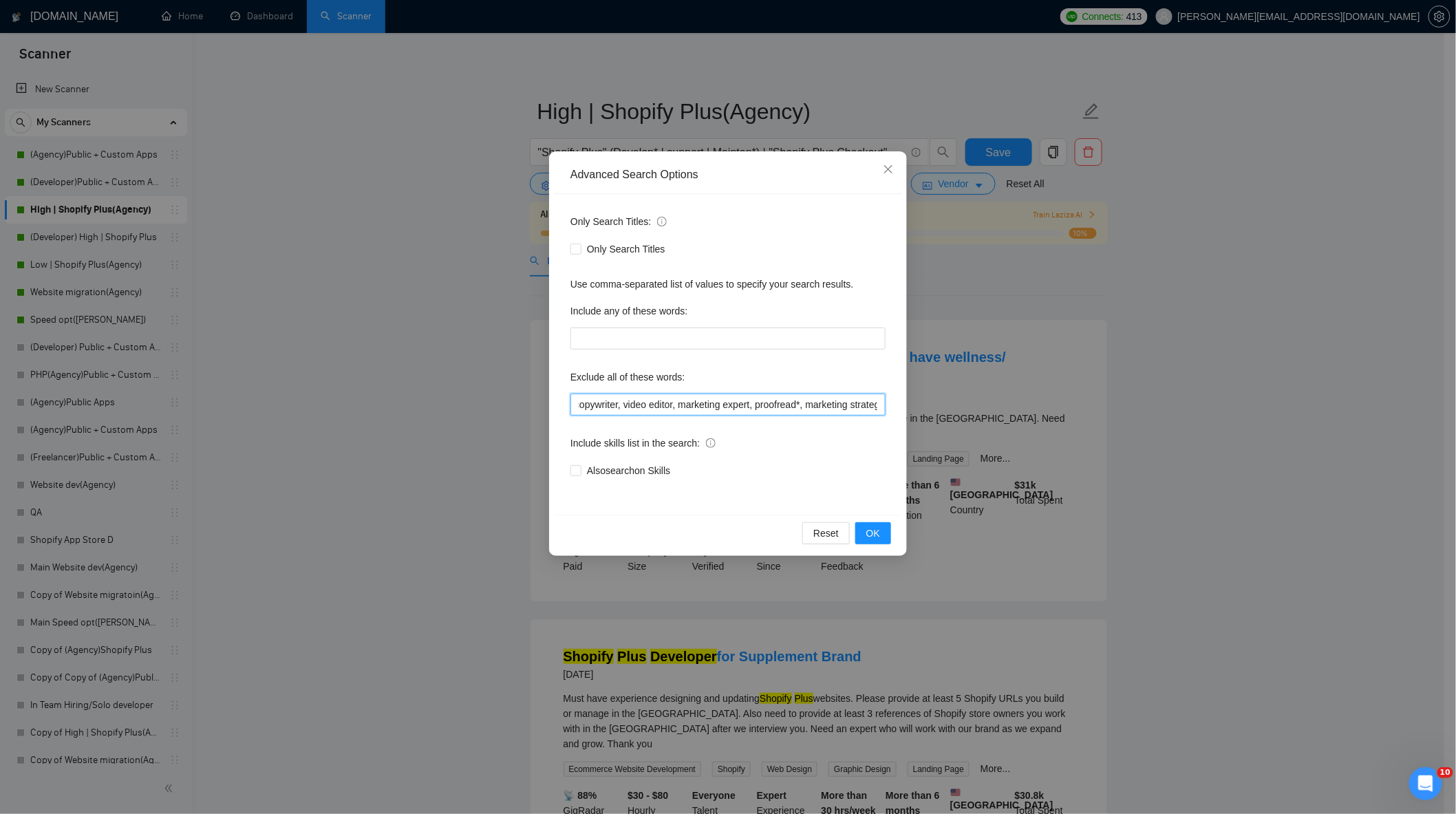
click at [960, 418] on div "Advanced Search Options Only Search Titles: Only Search Titles Use comma-separa…" at bounding box center [728, 407] width 1456 height 814
click at [848, 402] on input ""no agency", "Join our team", "only freelancer", "to join our remote-first team…" at bounding box center [728, 404] width 315 height 22
drag, startPoint x: 877, startPoint y: 404, endPoint x: 672, endPoint y: 412, distance: 205.2
click at [672, 411] on input ""no agency", "Join our team", "only freelancer", "to join our remote-first team…" at bounding box center [728, 404] width 315 height 22
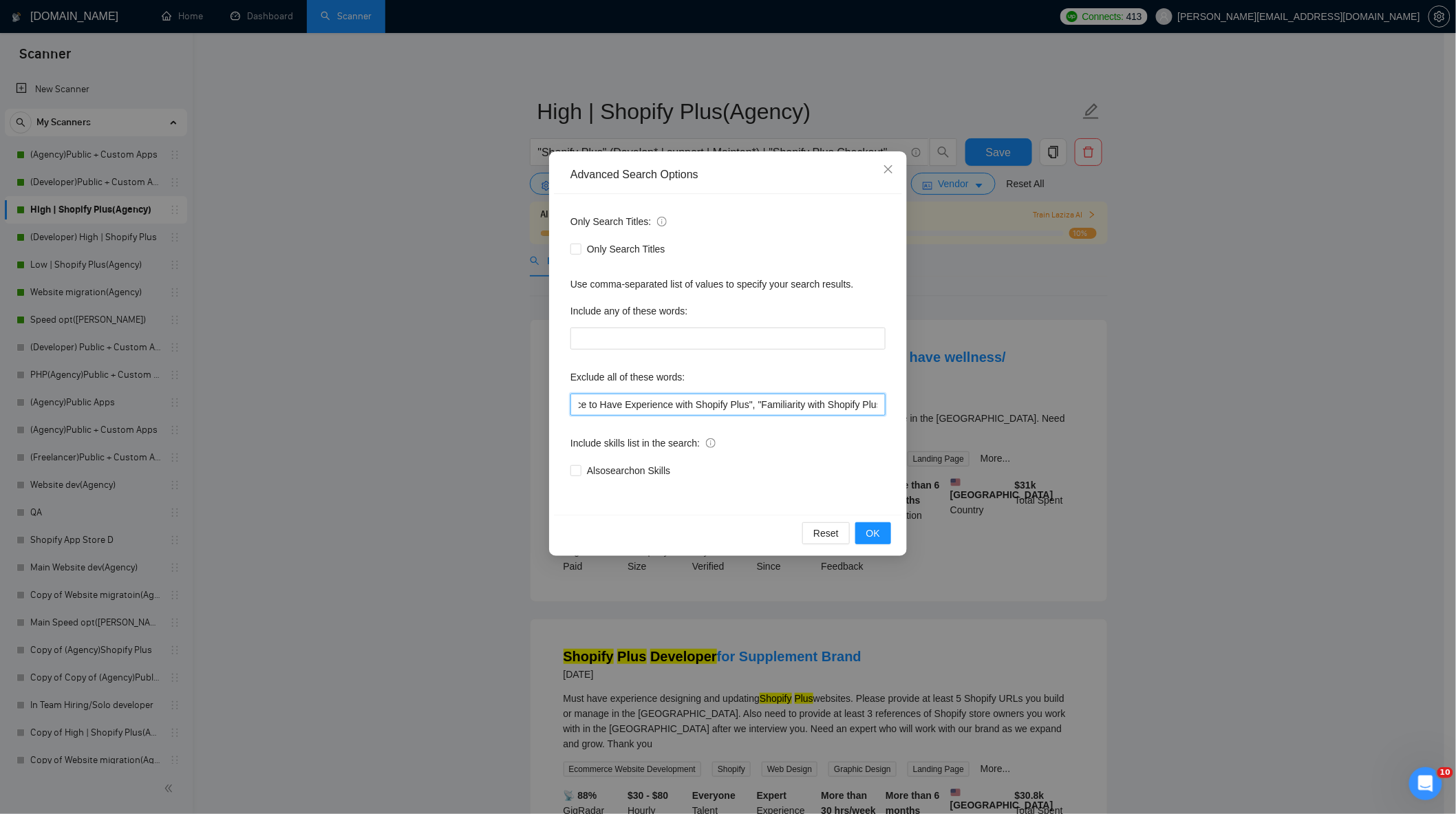
scroll to position [0, 1084]
type input ""no agency", "Join our team", "only freelancer", "to join our remote-first team…"
click at [874, 532] on span "OK" at bounding box center [873, 533] width 14 height 15
